Goal: Information Seeking & Learning: Learn about a topic

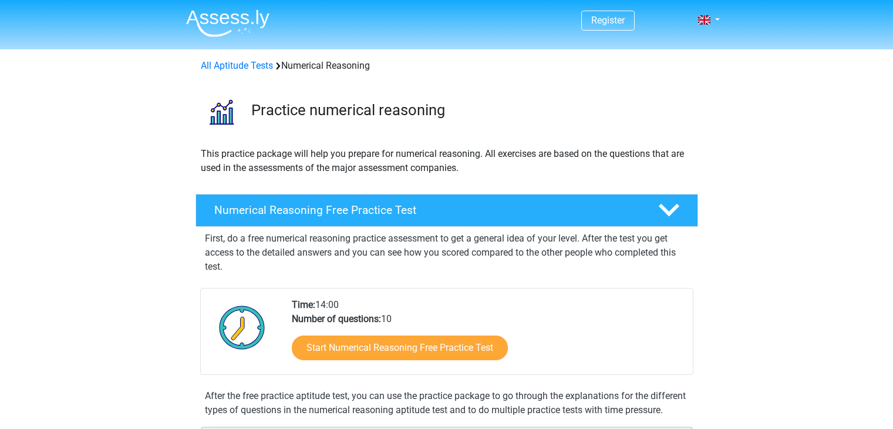
scroll to position [84, 0]
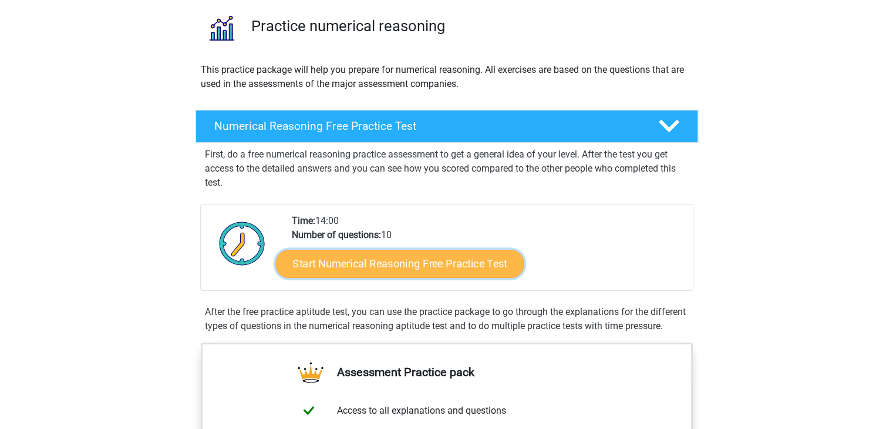
click at [465, 261] on link "Start Numerical Reasoning Free Practice Test" at bounding box center [399, 263] width 248 height 28
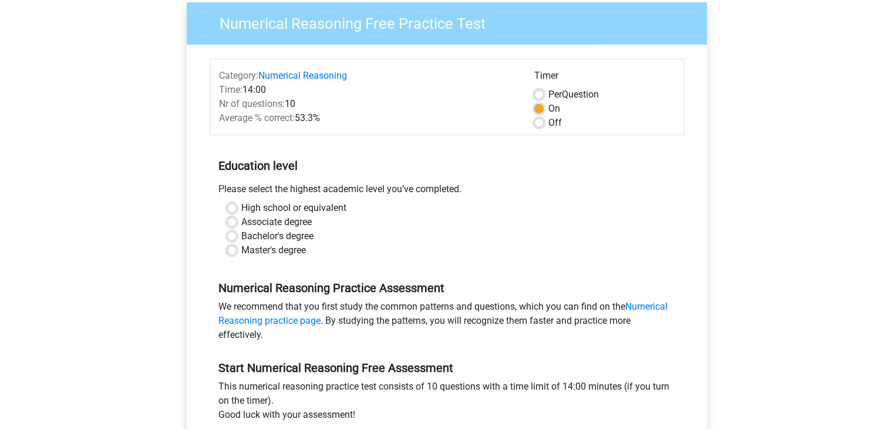
scroll to position [96, 0]
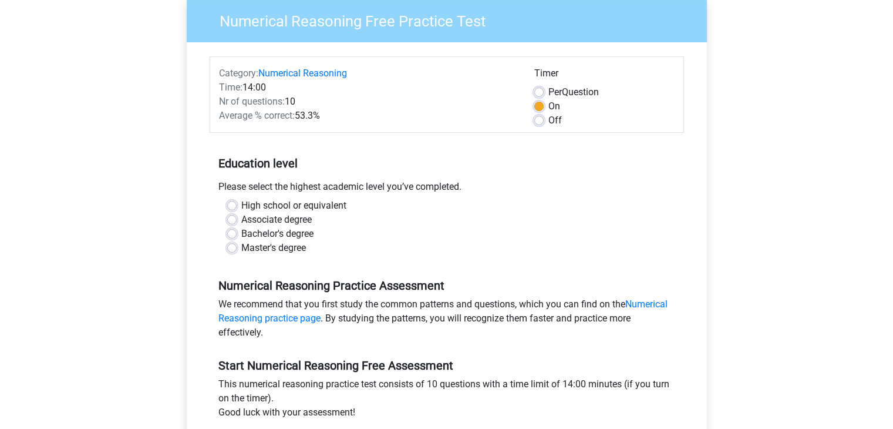
click at [241, 234] on label "Bachelor's degree" at bounding box center [277, 234] width 72 height 14
click at [234, 234] on input "Bachelor's degree" at bounding box center [231, 233] width 9 height 12
radio input "true"
click at [241, 204] on label "High school or equivalent" at bounding box center [293, 206] width 105 height 14
click at [233, 204] on input "High school or equivalent" at bounding box center [231, 205] width 9 height 12
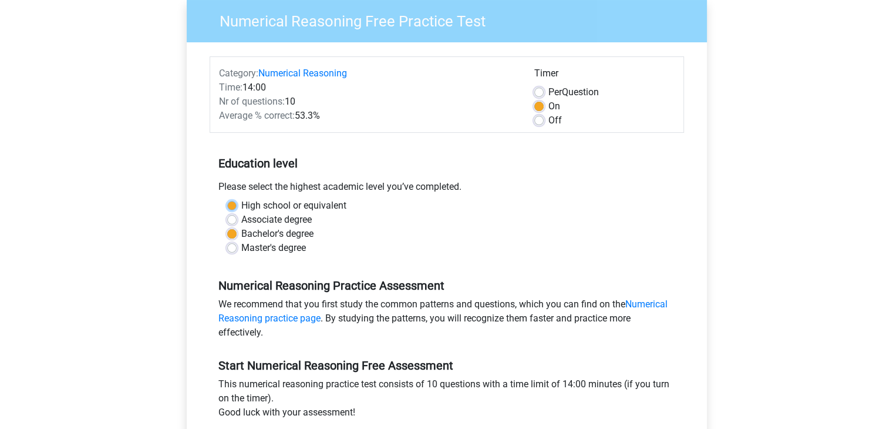
radio input "true"
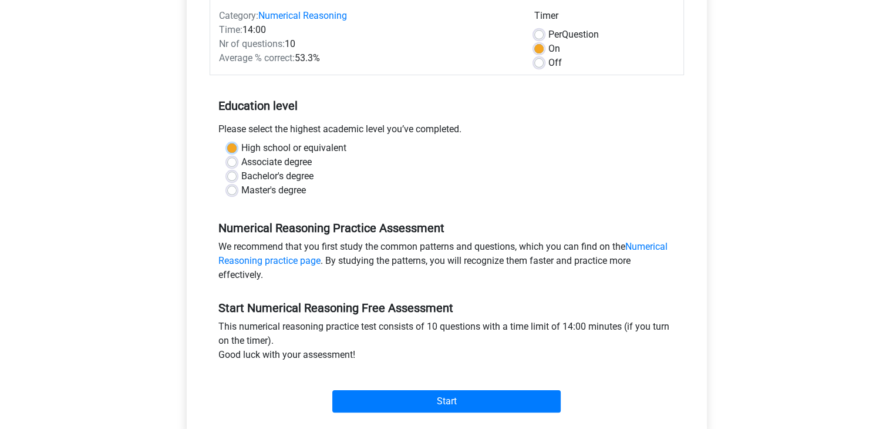
scroll to position [157, 0]
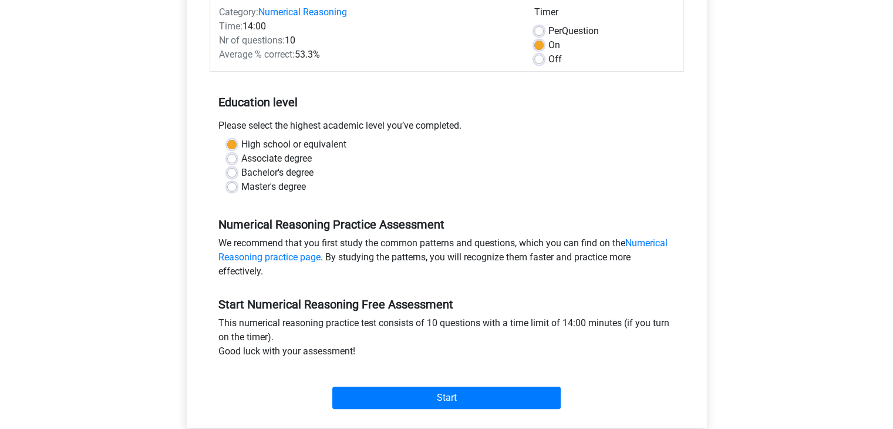
click at [544, 64] on div "Off" at bounding box center [604, 59] width 140 height 14
click at [549, 55] on label "Off" at bounding box center [556, 59] width 14 height 14
click at [543, 55] on input "Off" at bounding box center [538, 58] width 9 height 12
radio input "true"
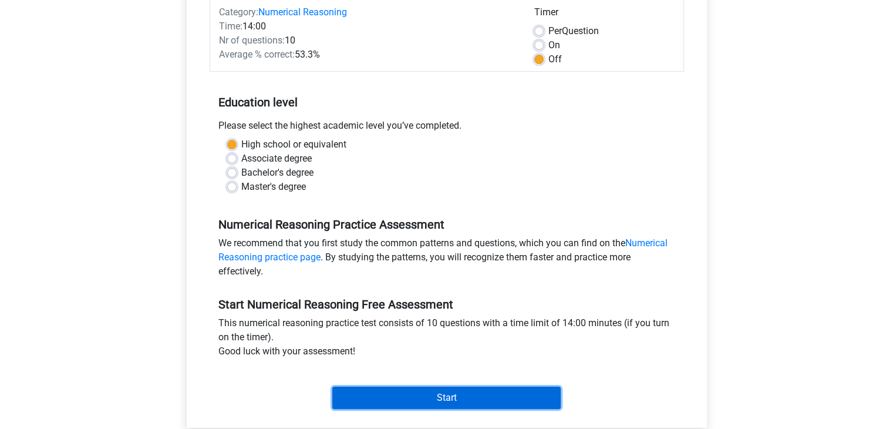
click at [489, 392] on input "Start" at bounding box center [446, 397] width 228 height 22
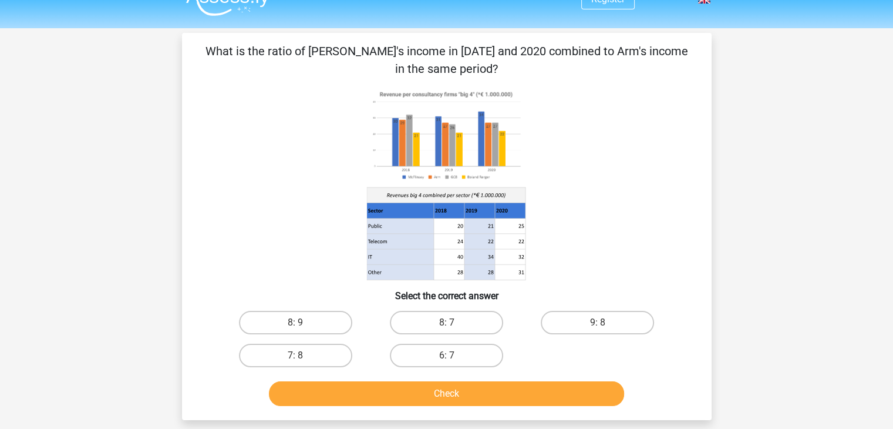
scroll to position [19, 0]
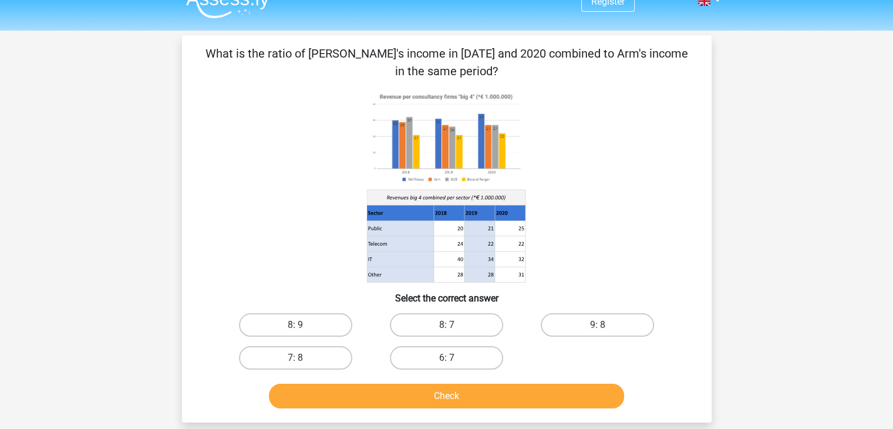
click at [459, 250] on icon at bounding box center [448, 243] width 31 height 15
click at [477, 156] on image at bounding box center [445, 137] width 159 height 97
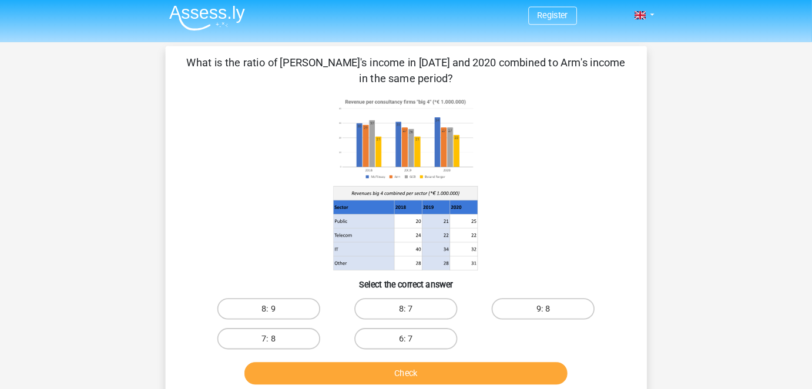
scroll to position [0, 0]
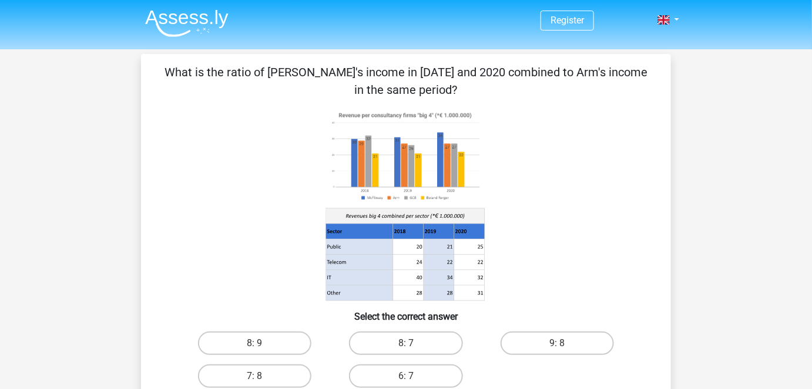
drag, startPoint x: 877, startPoint y: 5, endPoint x: 438, endPoint y: 182, distance: 473.6
click at [438, 182] on image at bounding box center [405, 156] width 159 height 97
click at [425, 206] on icon at bounding box center [405, 205] width 473 height 194
click at [426, 249] on icon at bounding box center [438, 247] width 31 height 15
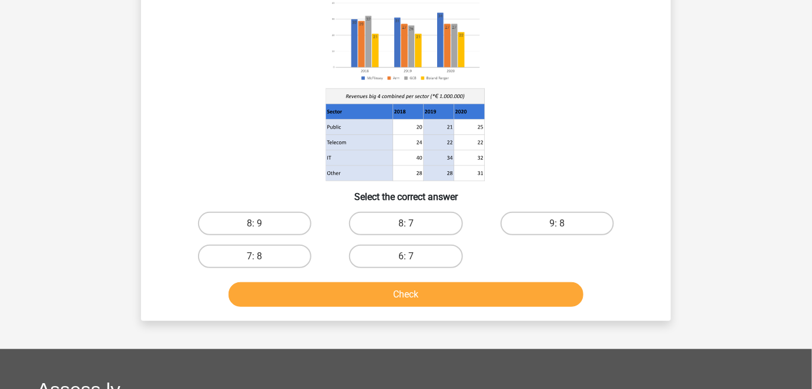
scroll to position [125, 0]
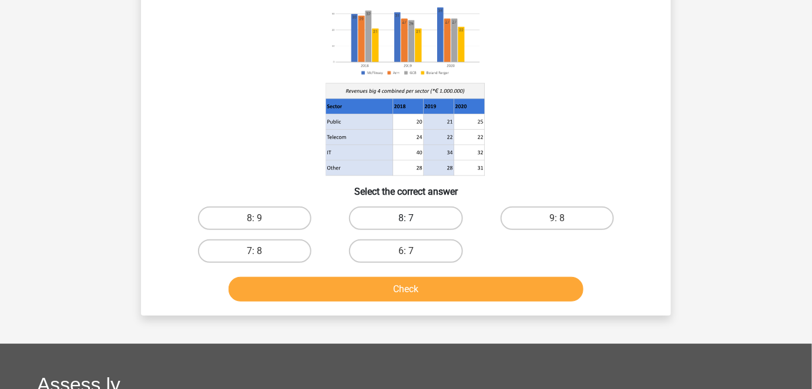
click at [369, 227] on label "8: 7" at bounding box center [405, 218] width 113 height 23
click at [406, 226] on input "8: 7" at bounding box center [410, 222] width 8 height 8
radio input "true"
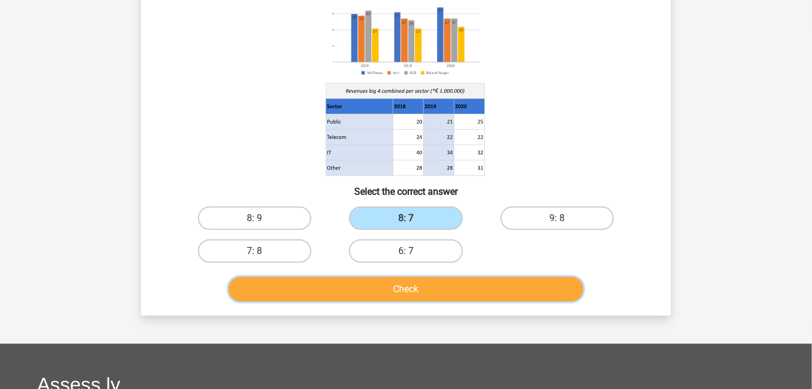
click at [371, 299] on button "Check" at bounding box center [405, 289] width 355 height 25
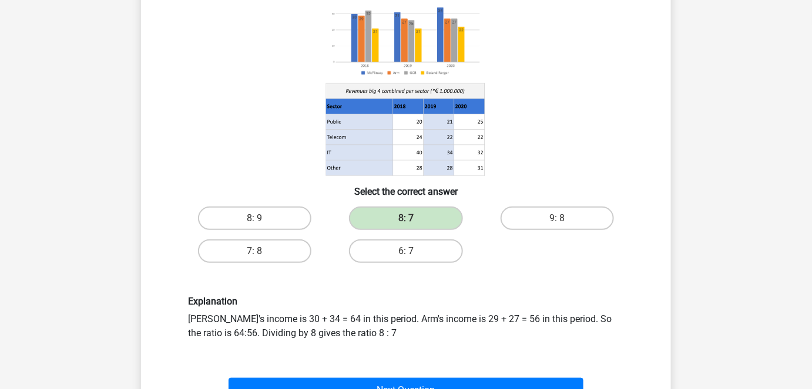
scroll to position [175, 0]
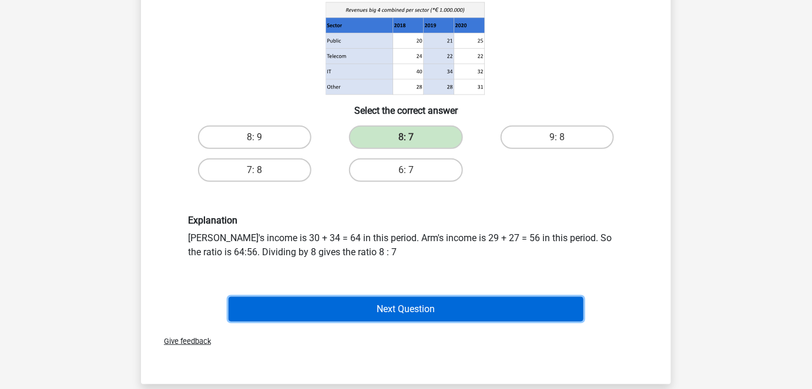
click at [471, 299] on button "Next Question" at bounding box center [405, 309] width 355 height 25
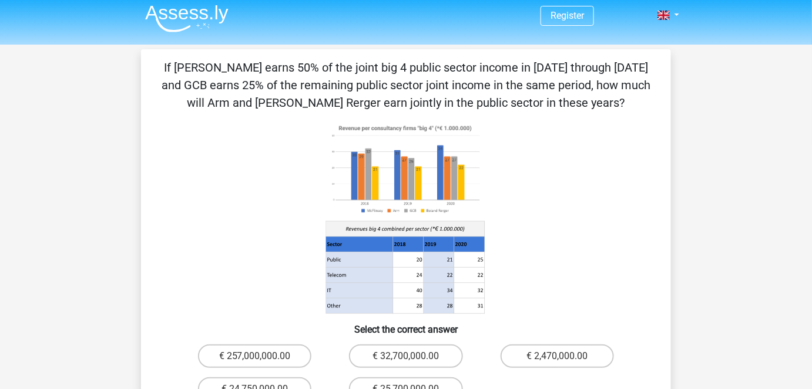
scroll to position [102, 0]
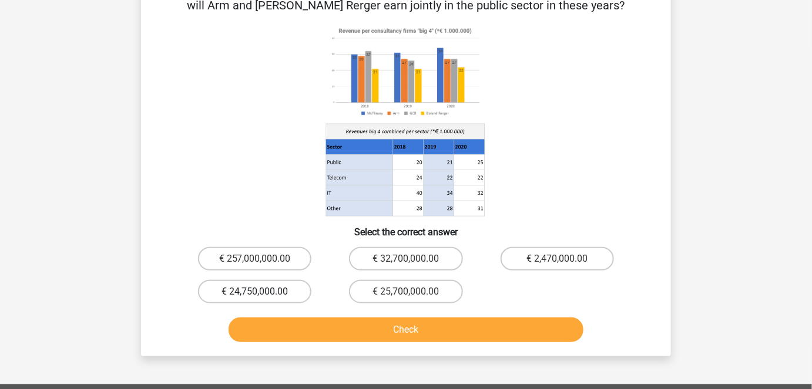
click at [251, 294] on label "€ 24,750,000.00" at bounding box center [254, 291] width 113 height 23
click at [255, 294] on input "€ 24,750,000.00" at bounding box center [259, 296] width 8 height 8
radio input "true"
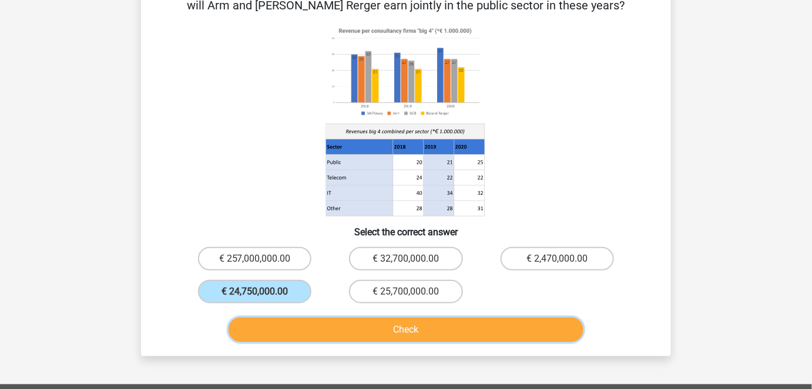
click at [287, 325] on button "Check" at bounding box center [405, 330] width 355 height 25
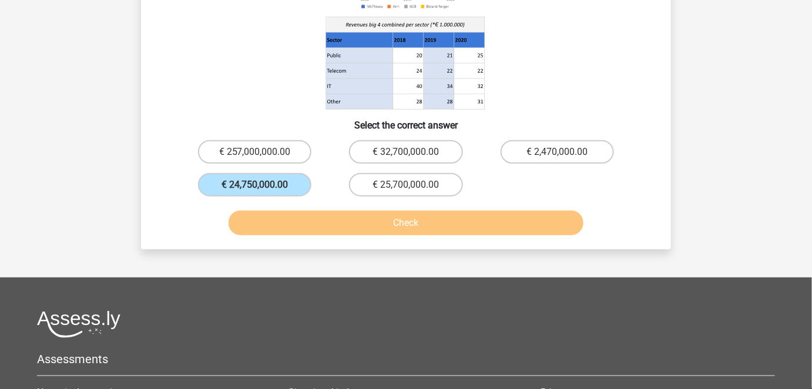
scroll to position [221, 0]
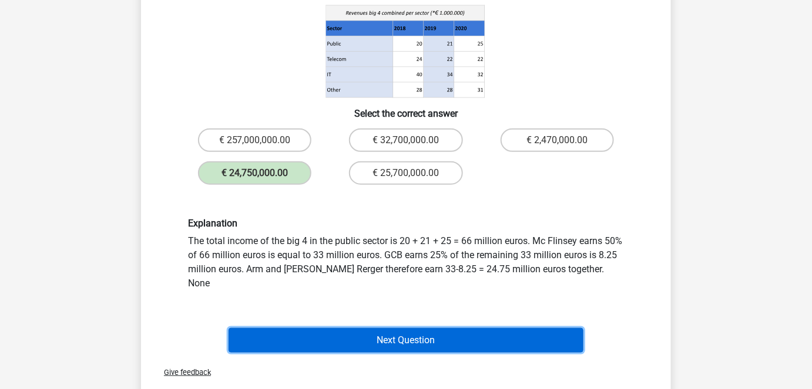
click at [339, 328] on button "Next Question" at bounding box center [405, 340] width 355 height 25
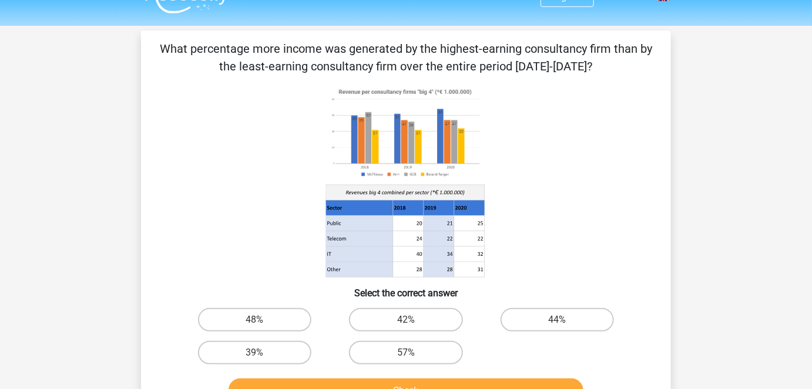
scroll to position [46, 0]
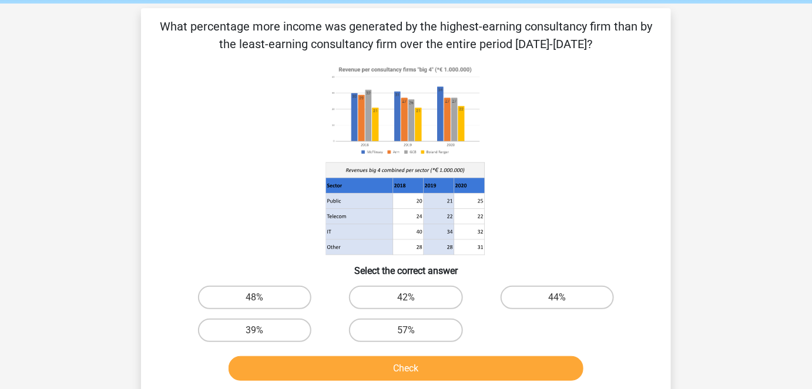
click at [257, 299] on input "48%" at bounding box center [259, 302] width 8 height 8
radio input "true"
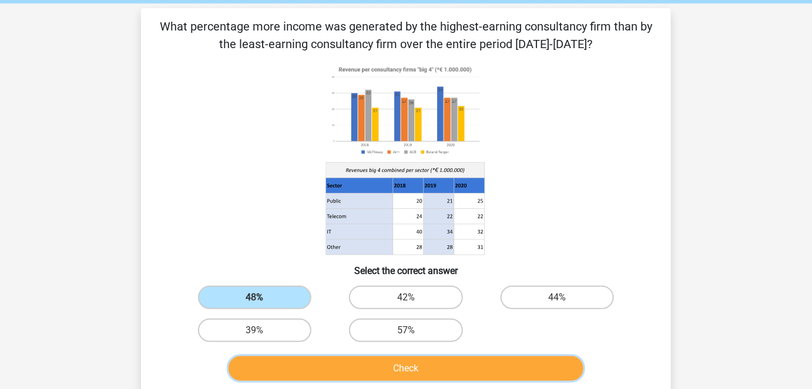
click at [303, 368] on button "Check" at bounding box center [405, 369] width 355 height 25
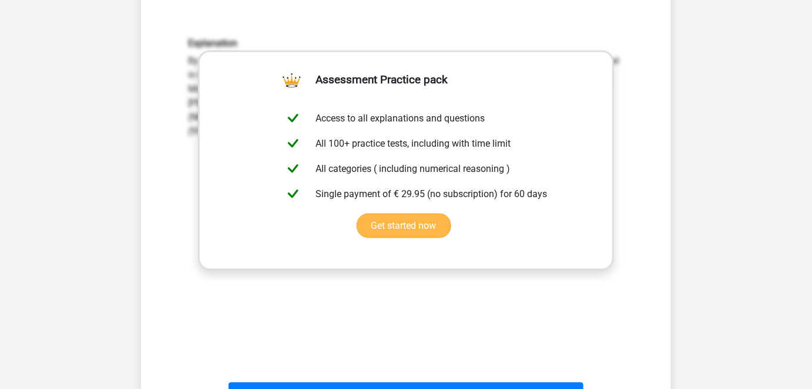
scroll to position [439, 0]
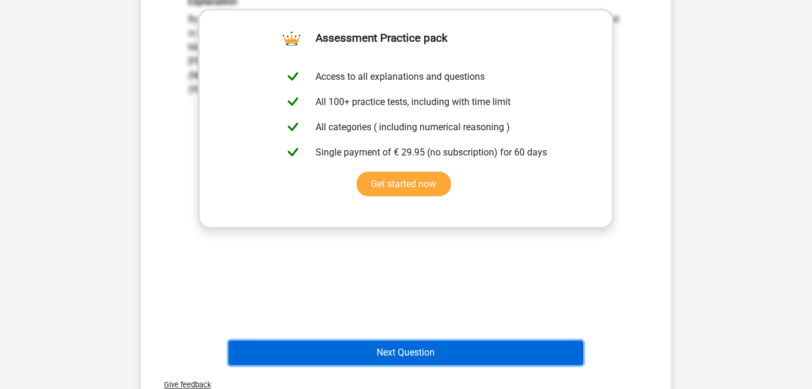
click at [379, 342] on button "Next Question" at bounding box center [405, 353] width 355 height 25
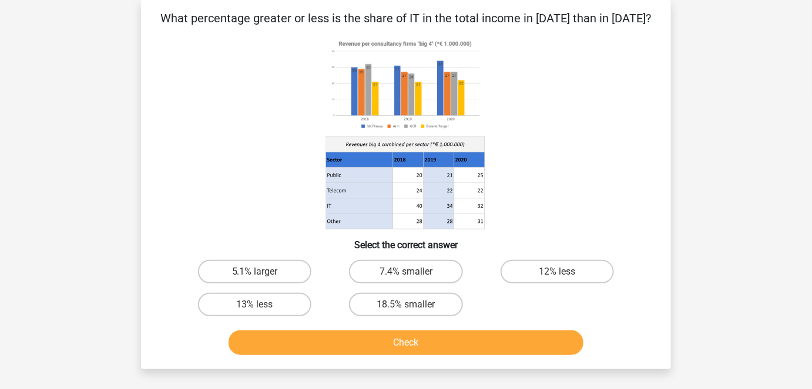
scroll to position [43, 0]
